Goal: Information Seeking & Learning: Learn about a topic

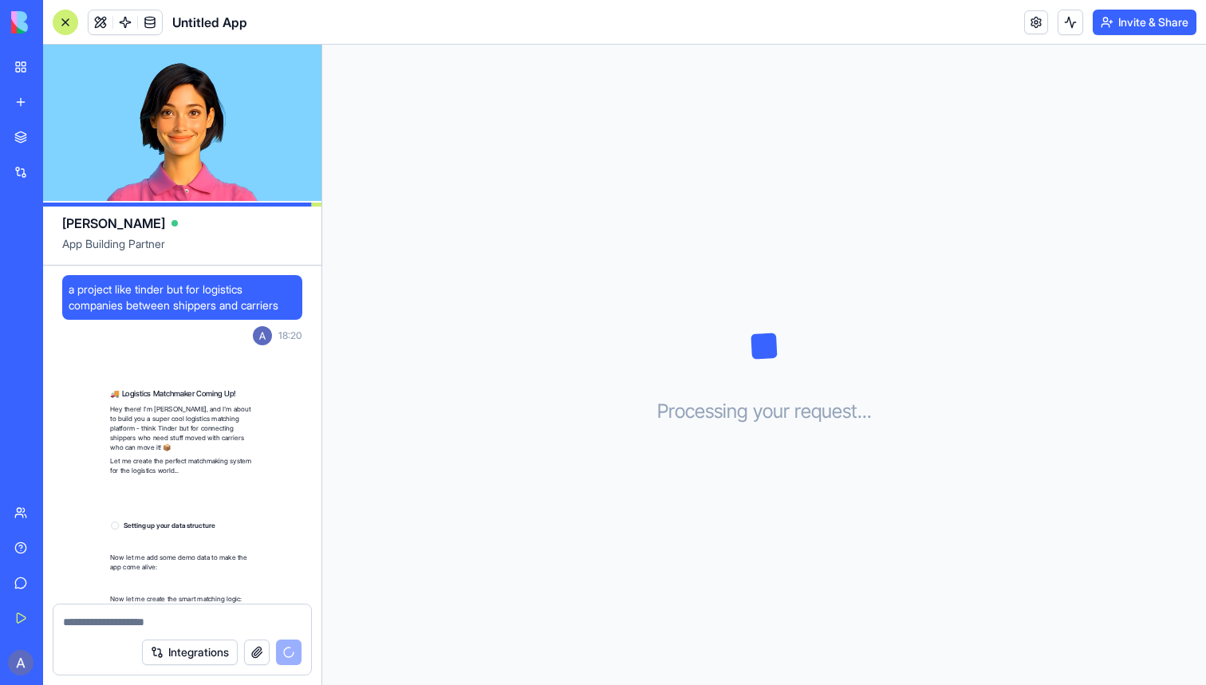
scroll to position [131, 0]
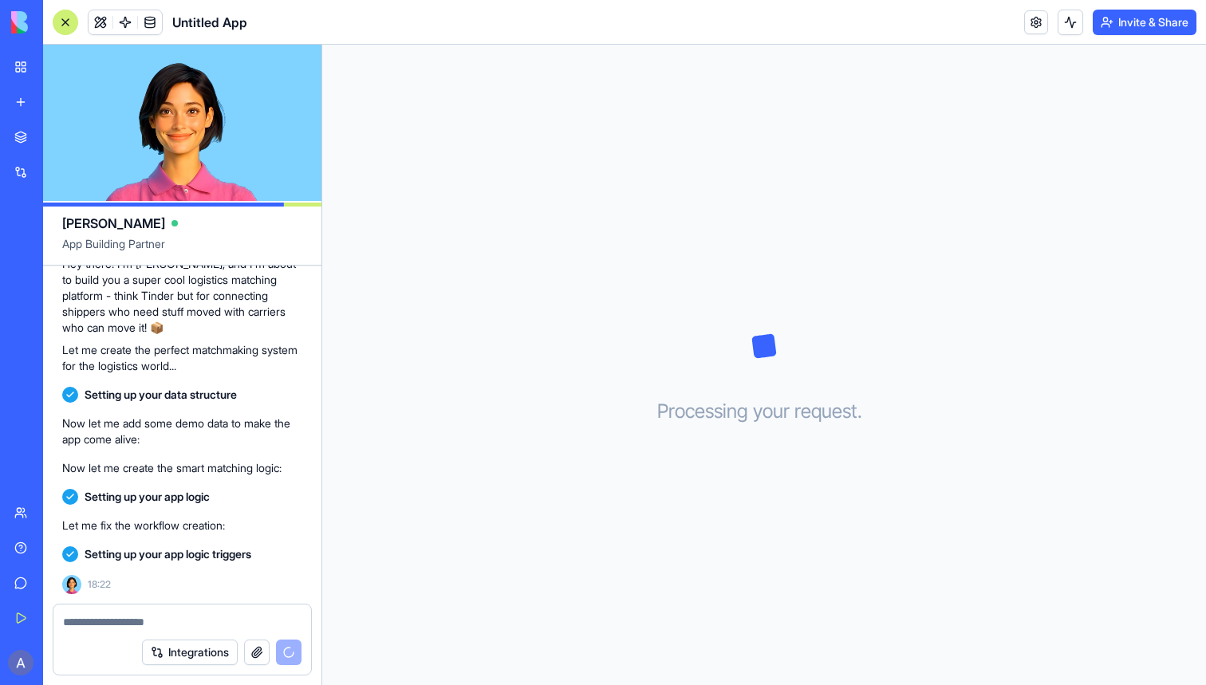
click at [22, 69] on link "My Workspace" at bounding box center [37, 67] width 64 height 32
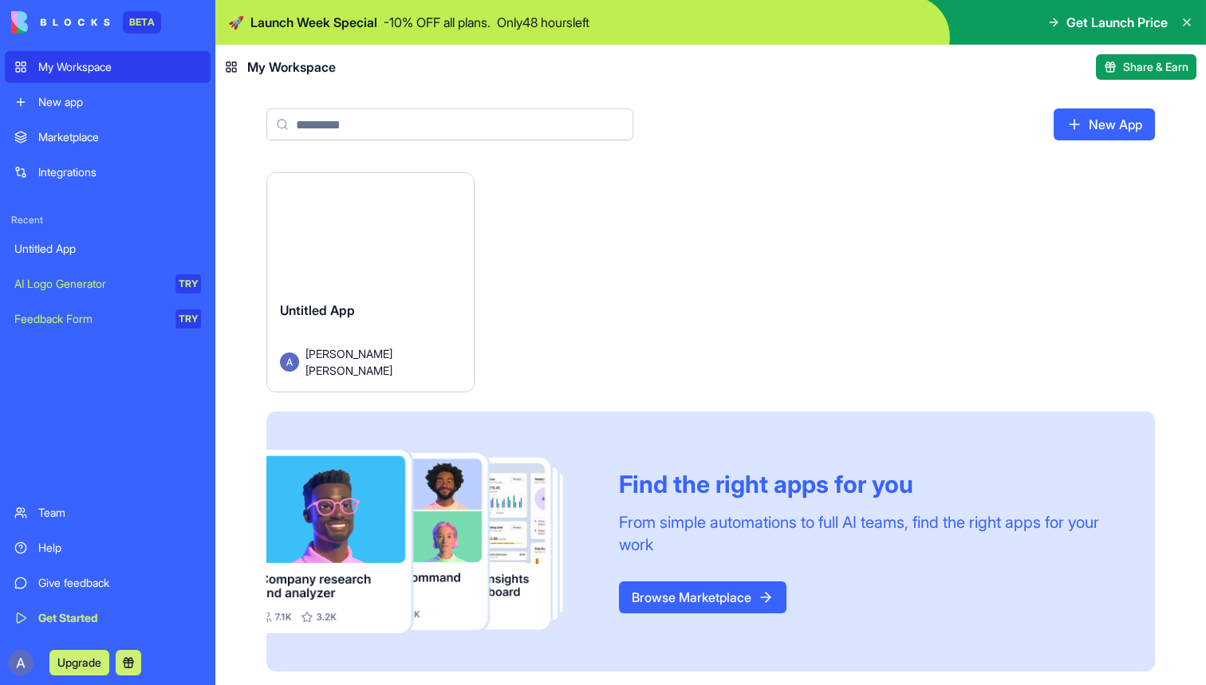
click at [113, 65] on div "My Workspace" at bounding box center [119, 67] width 163 height 16
click at [116, 63] on div "My Workspace" at bounding box center [119, 67] width 163 height 16
click at [41, 30] on img at bounding box center [60, 22] width 99 height 22
click at [26, 26] on img at bounding box center [60, 22] width 99 height 22
click at [219, 69] on header "My Workspace Share & Earn" at bounding box center [710, 67] width 991 height 45
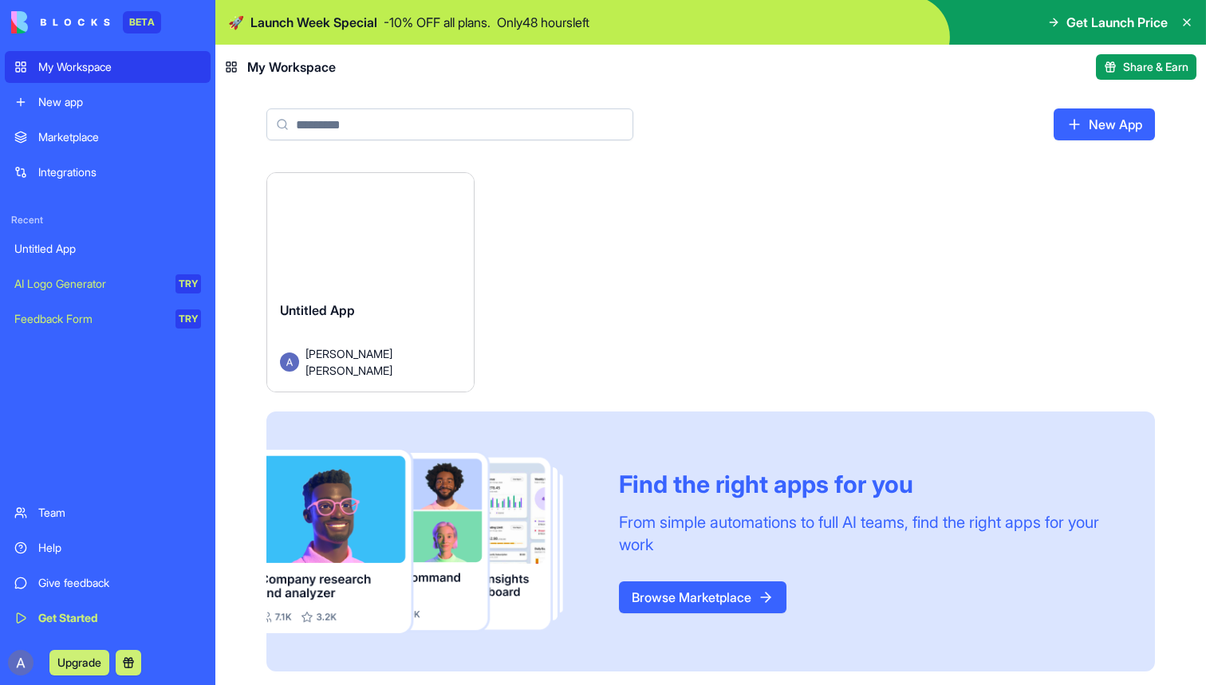
click at [235, 69] on icon at bounding box center [231, 67] width 13 height 13
click at [232, 69] on rect at bounding box center [234, 70] width 4 height 4
click at [22, 65] on link "My Workspace" at bounding box center [108, 67] width 206 height 32
click at [18, 70] on link "My Workspace" at bounding box center [108, 67] width 206 height 32
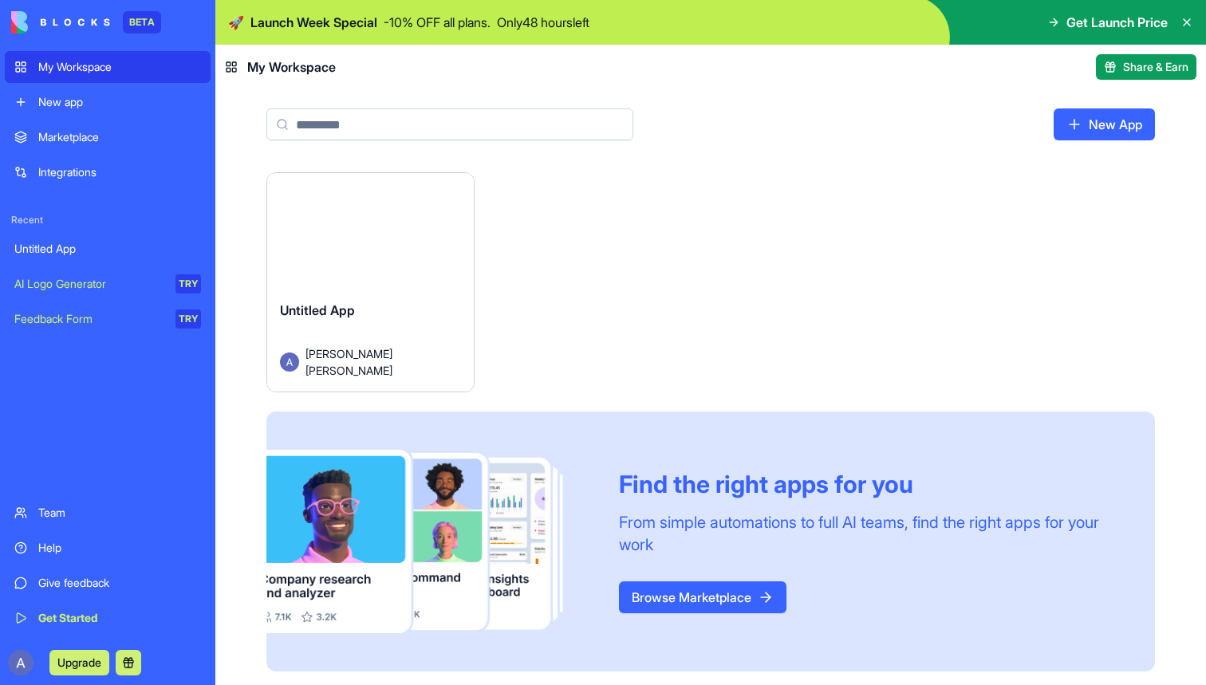
click at [118, 63] on div "My Workspace" at bounding box center [119, 67] width 163 height 16
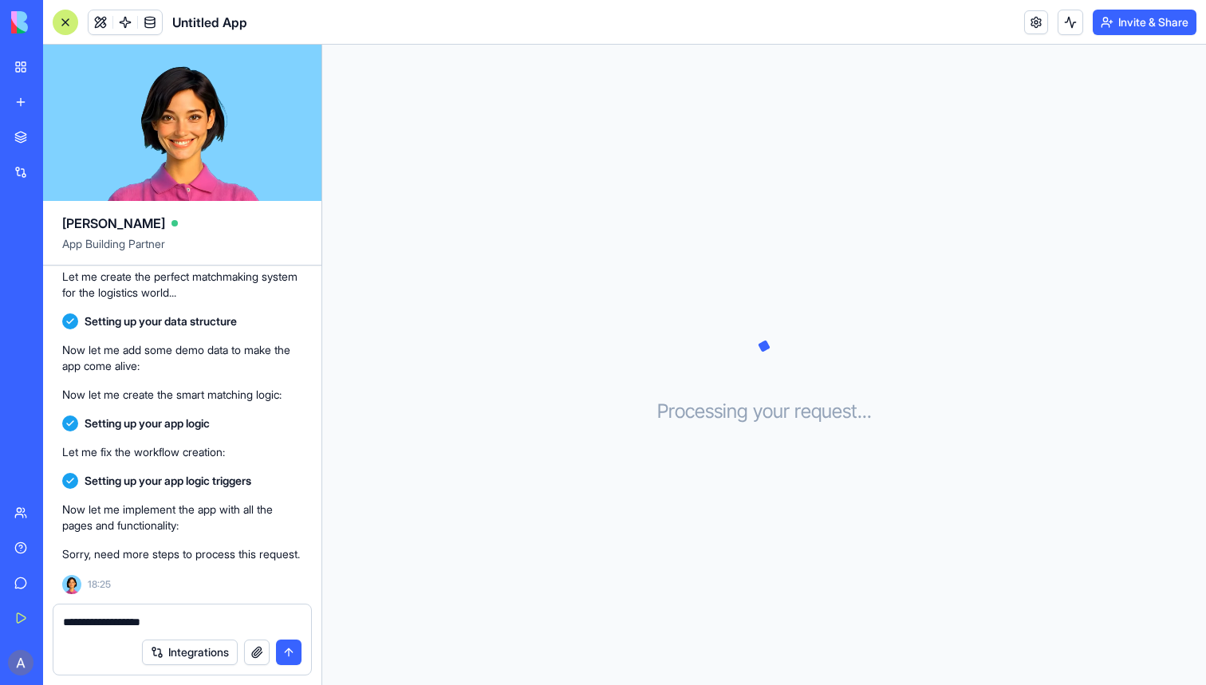
type textarea "**********"
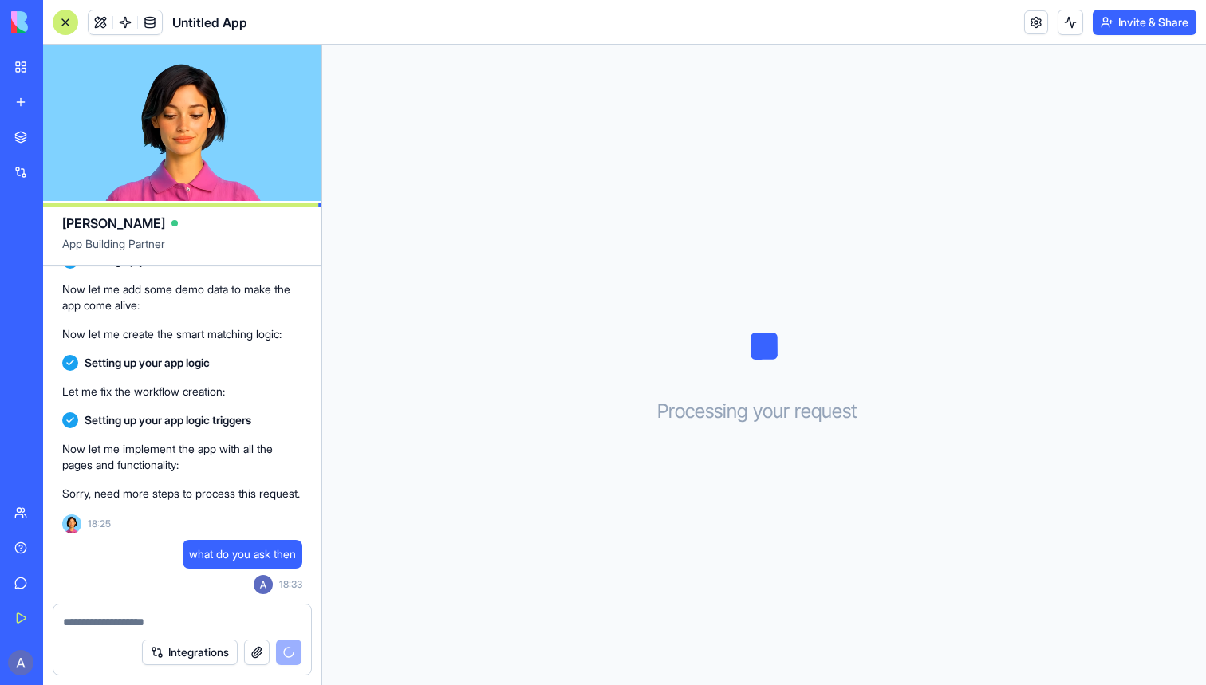
click at [28, 78] on link "My Workspace" at bounding box center [37, 67] width 64 height 32
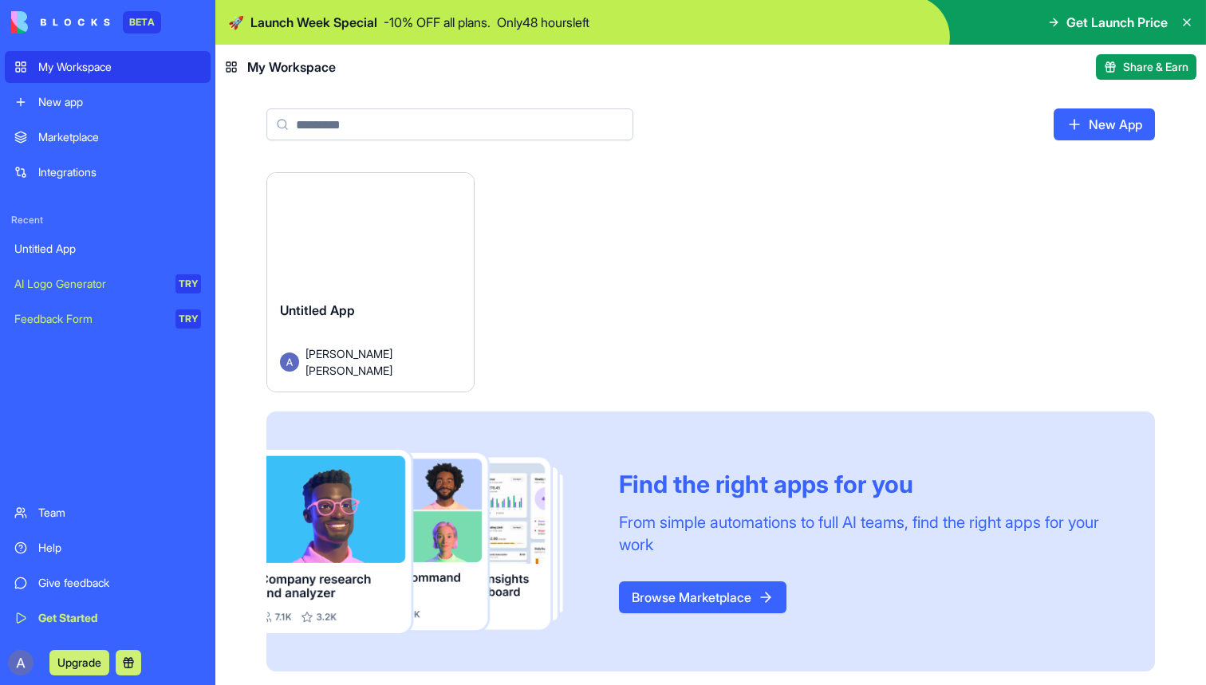
click at [49, 146] on link "Marketplace" at bounding box center [108, 137] width 206 height 32
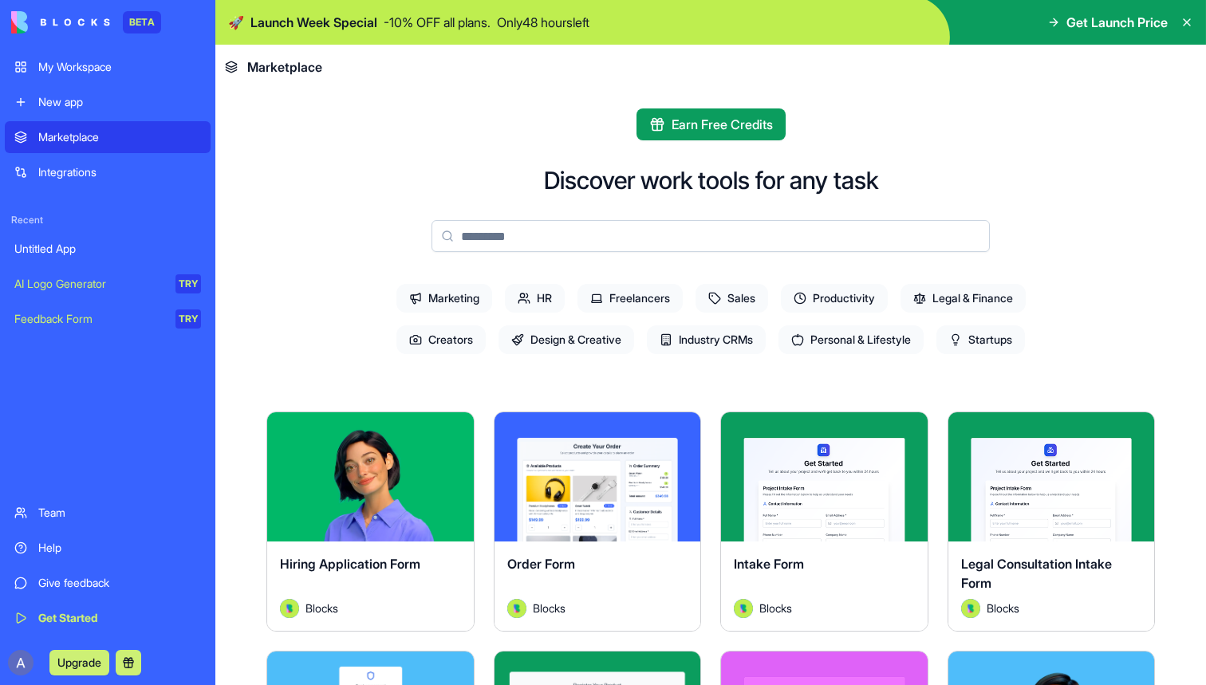
click at [65, 148] on link "Marketplace" at bounding box center [108, 137] width 206 height 32
click at [22, 139] on link "Marketplace" at bounding box center [108, 137] width 206 height 32
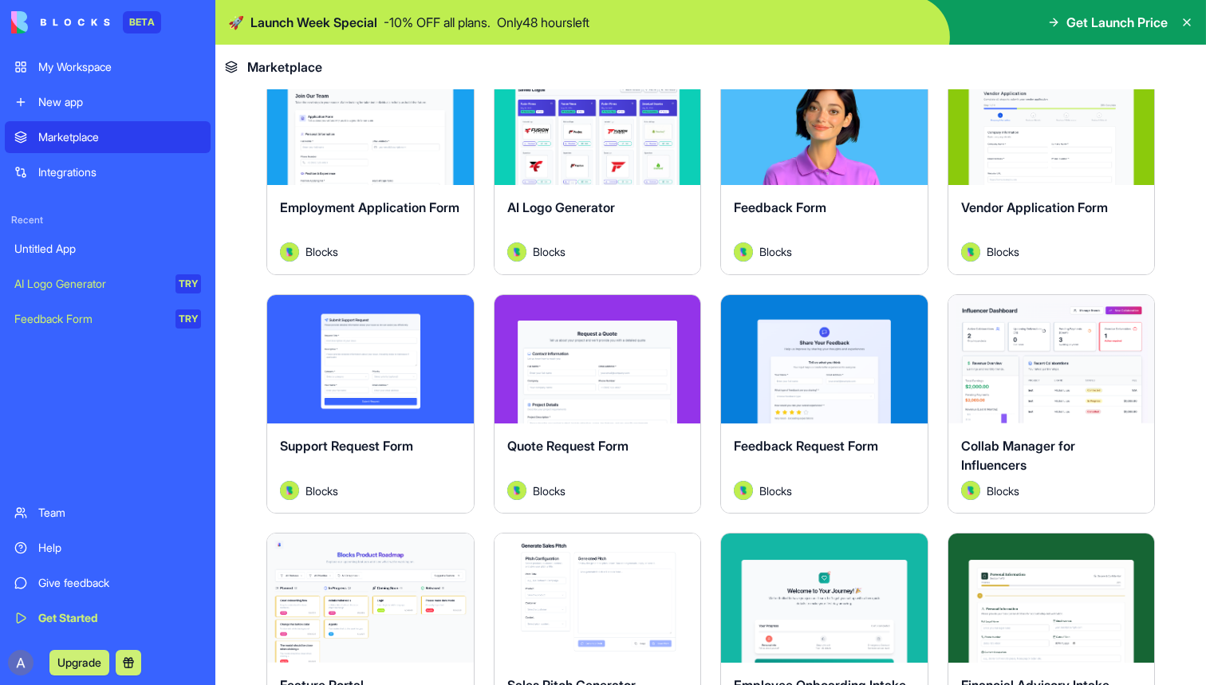
scroll to position [835, 0]
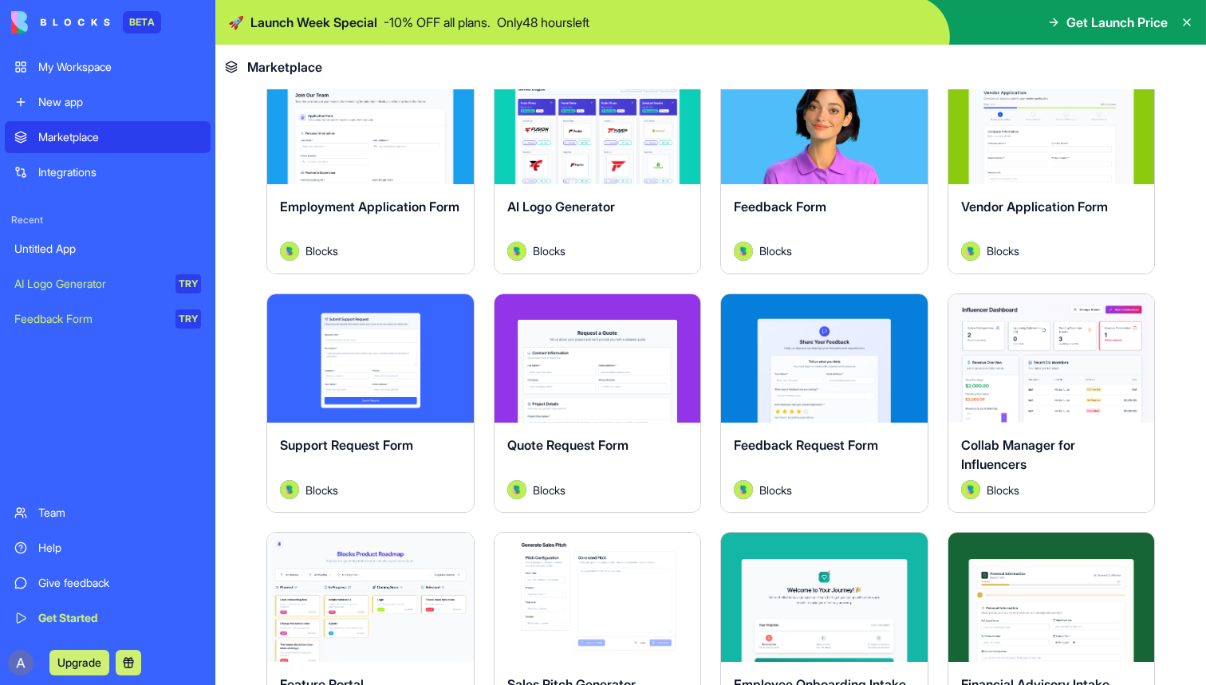
click at [605, 209] on span "AI Logo Generator" at bounding box center [561, 207] width 108 height 16
click at [611, 170] on div "Explore" at bounding box center [598, 119] width 207 height 129
click at [607, 123] on button "Explore" at bounding box center [598, 120] width 120 height 32
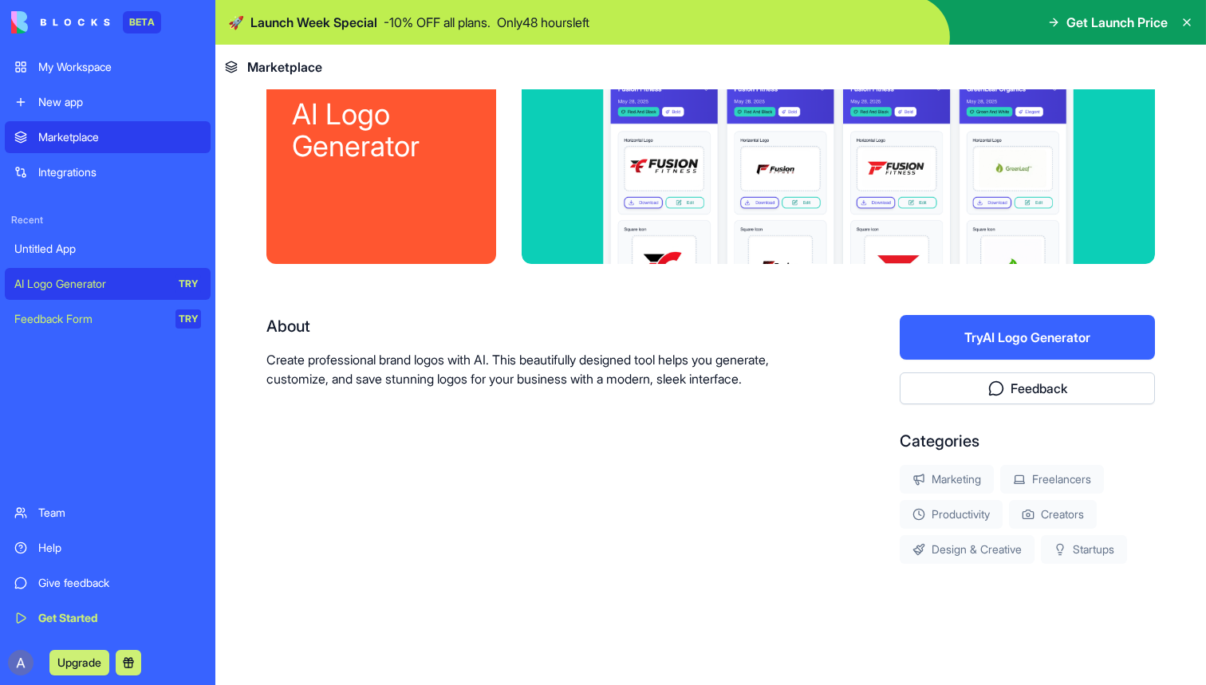
scroll to position [100, 0]
